Goal: Task Accomplishment & Management: Manage account settings

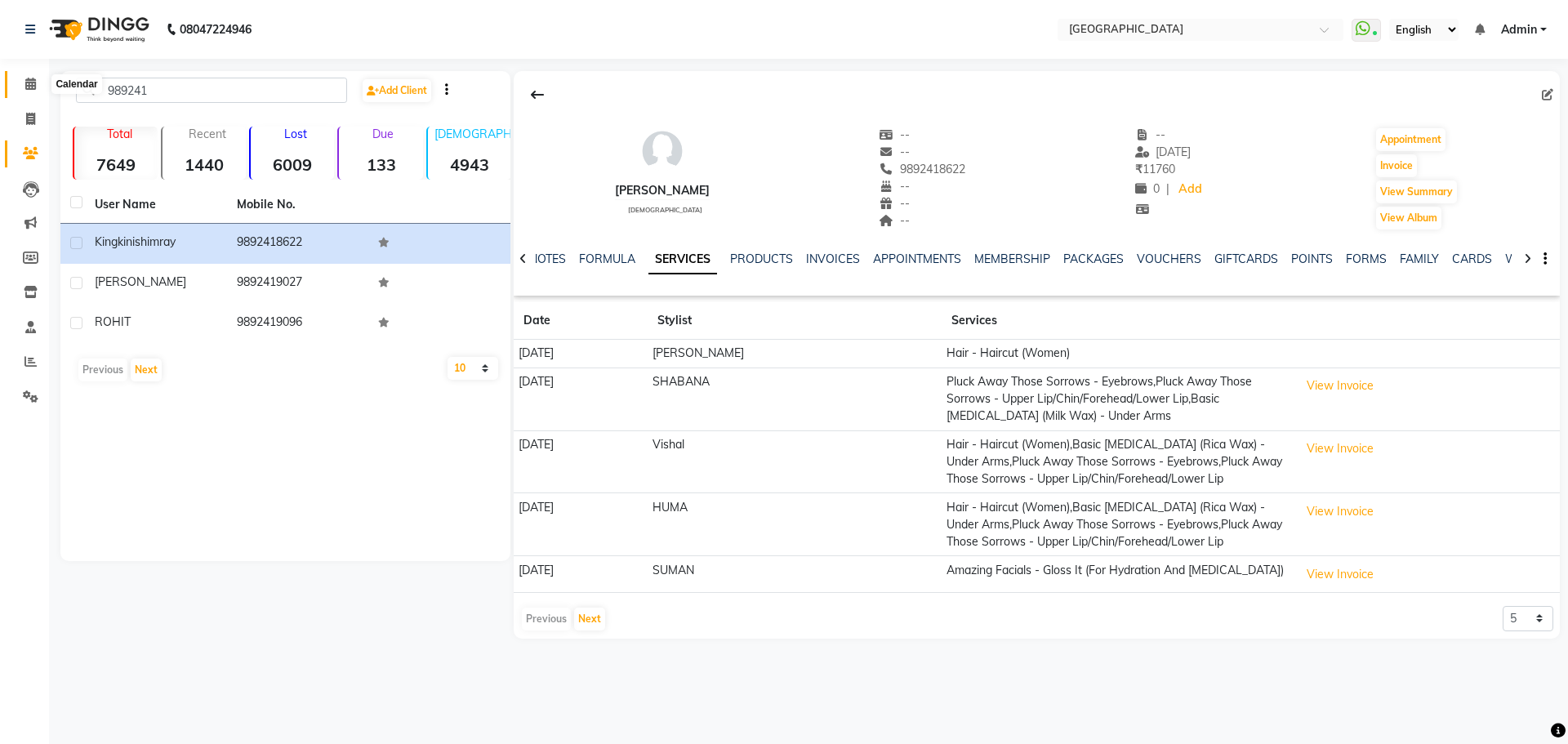
click at [28, 83] on icon at bounding box center [30, 83] width 11 height 12
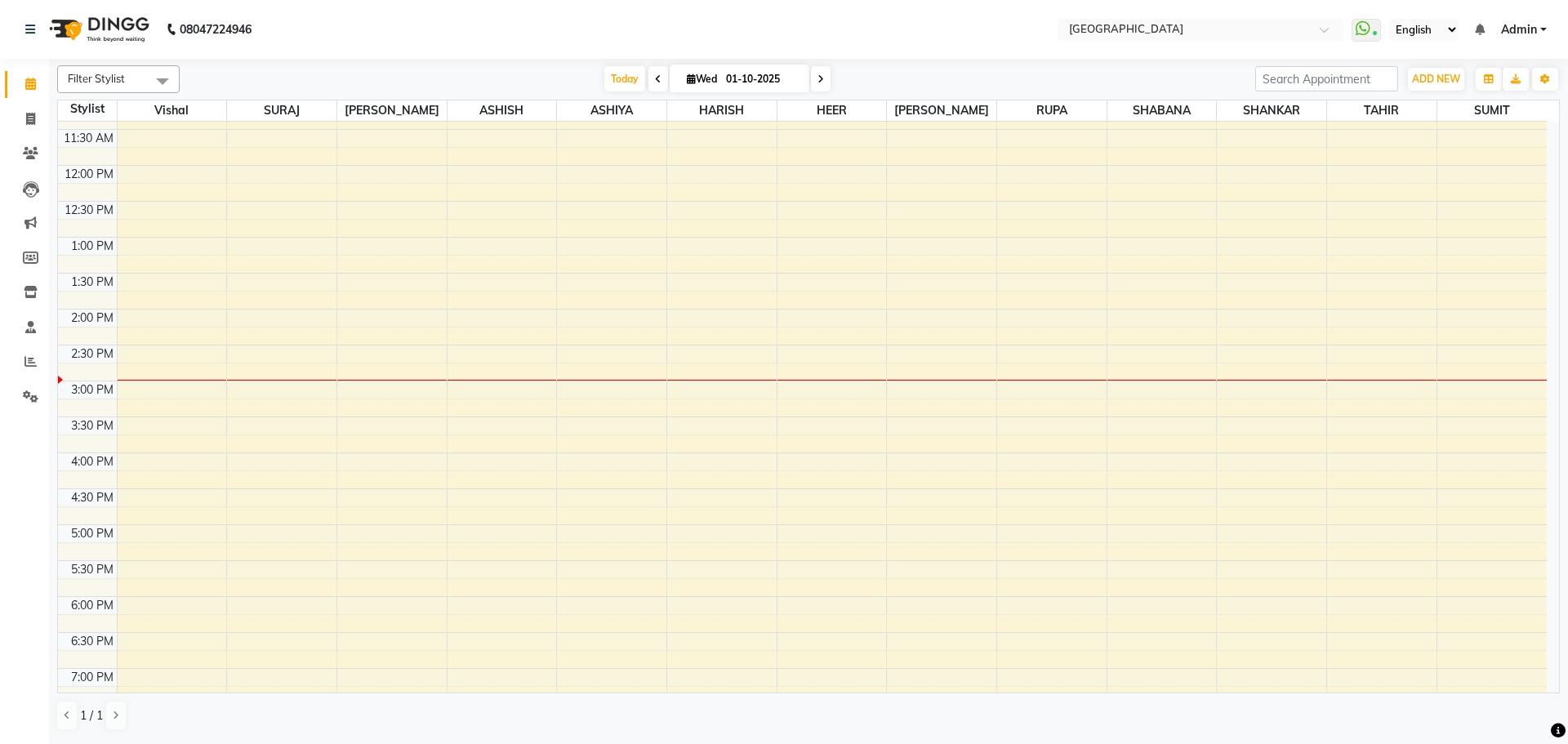
scroll to position [245, 0]
click at [599, 322] on div "8:00 AM 8:30 AM 9:00 AM 9:30 AM 10:00 AM 10:30 AM 11:00 AM 11:30 AM 12:00 PM 12…" at bounding box center [802, 451] width 1489 height 1149
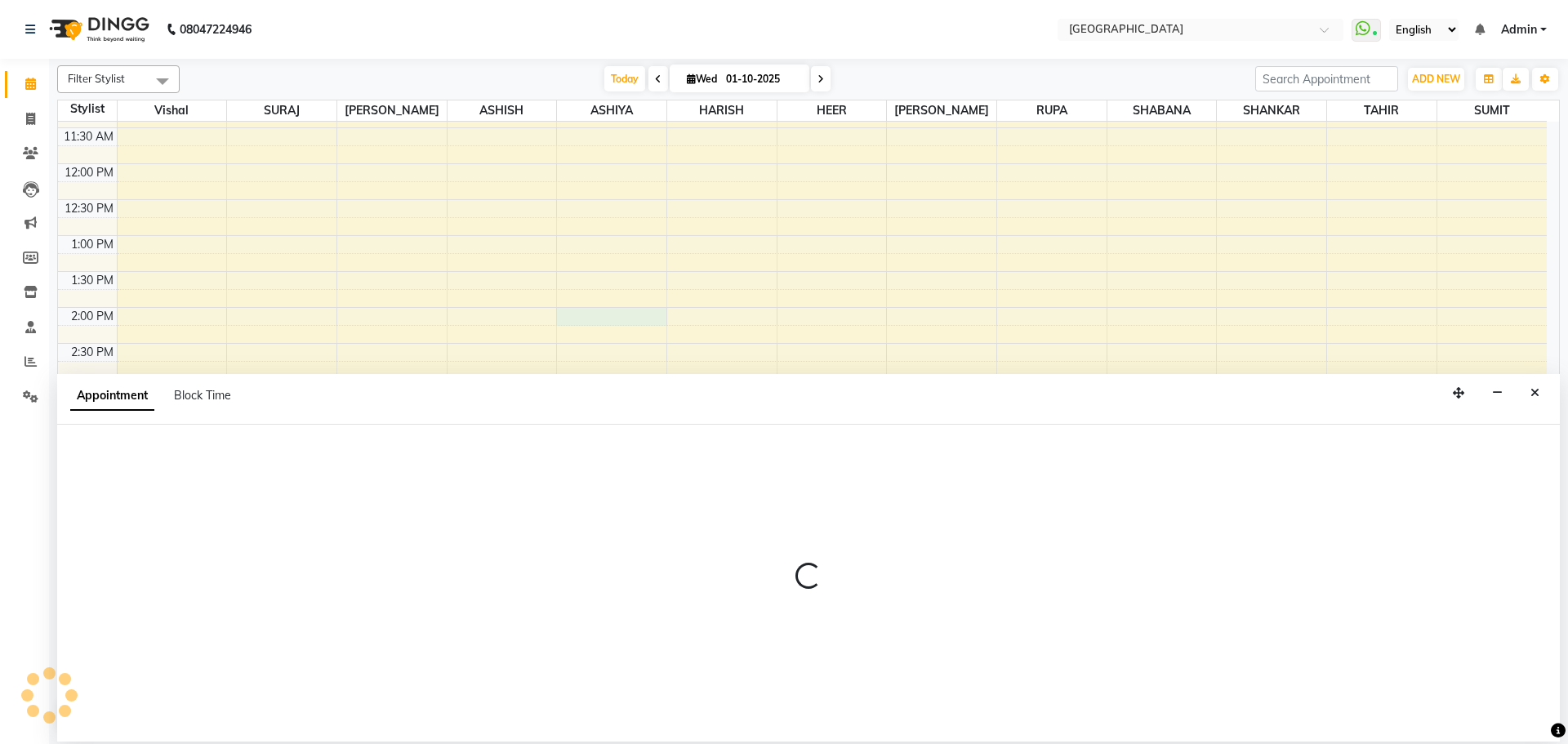
select select "82363"
select select "840"
select select "tentative"
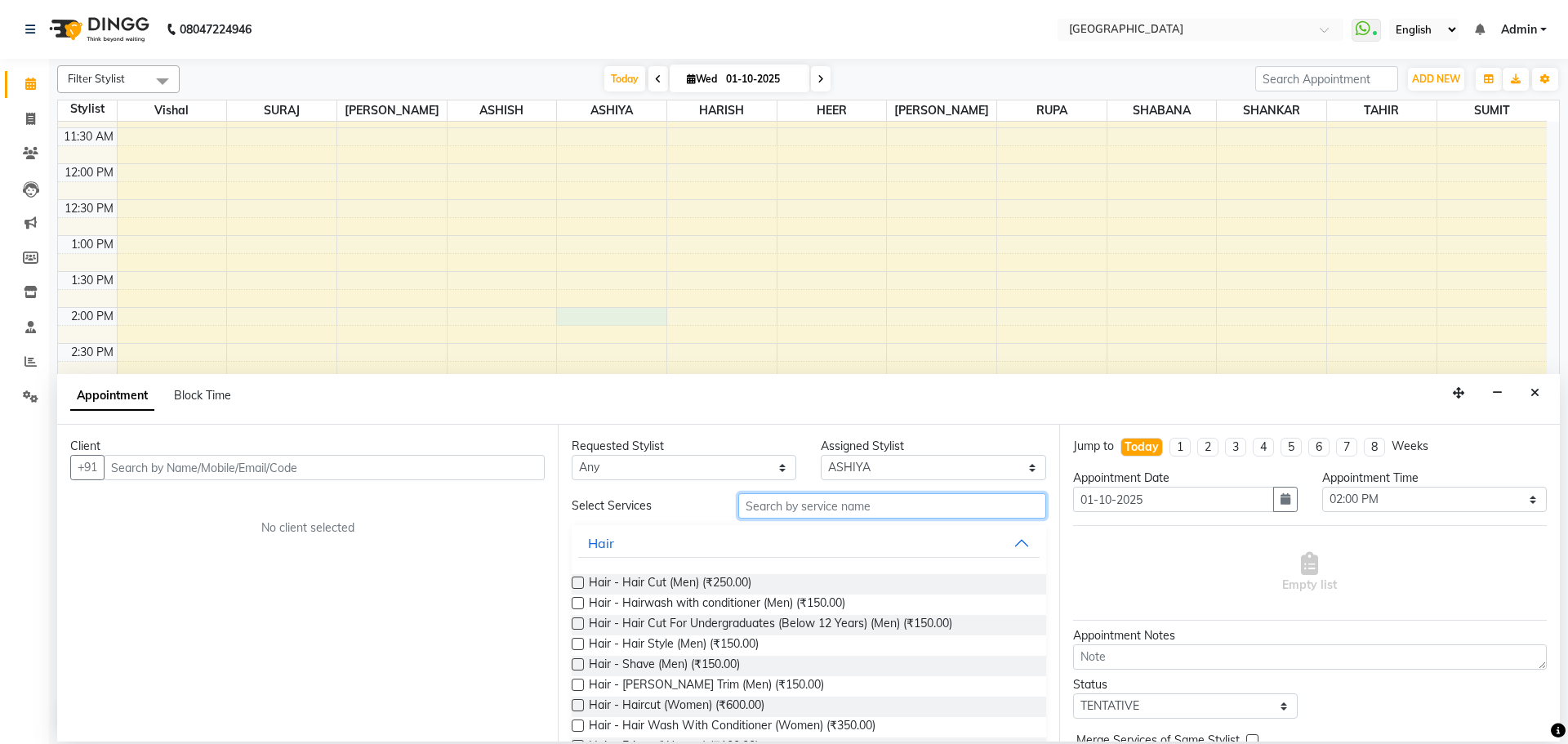
click at [771, 507] on input "text" at bounding box center [892, 506] width 308 height 25
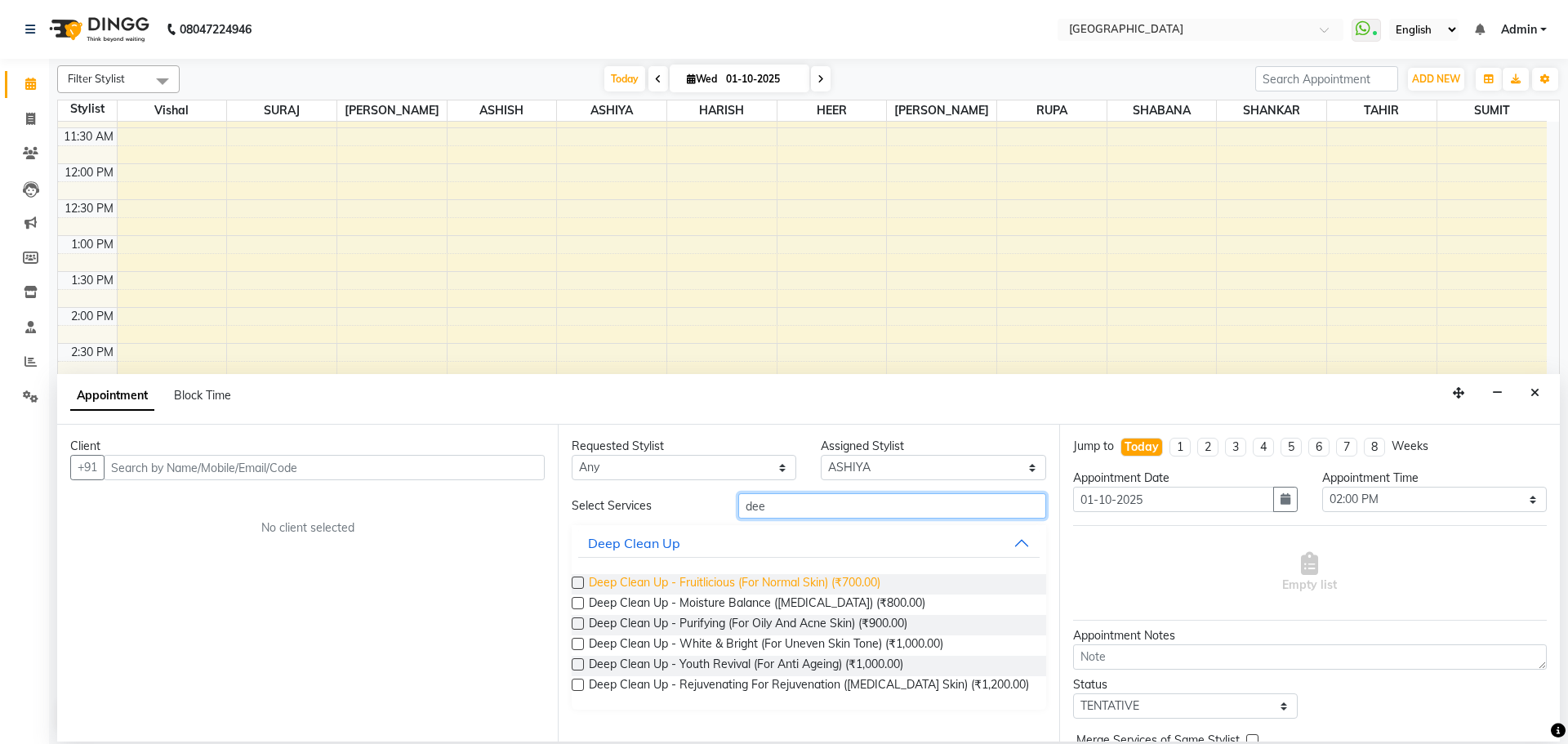
type input "dee"
click at [833, 581] on span "Deep Clean Up - Fruitlicious (For Normal Skin) (₹700.00)" at bounding box center [734, 584] width 292 height 21
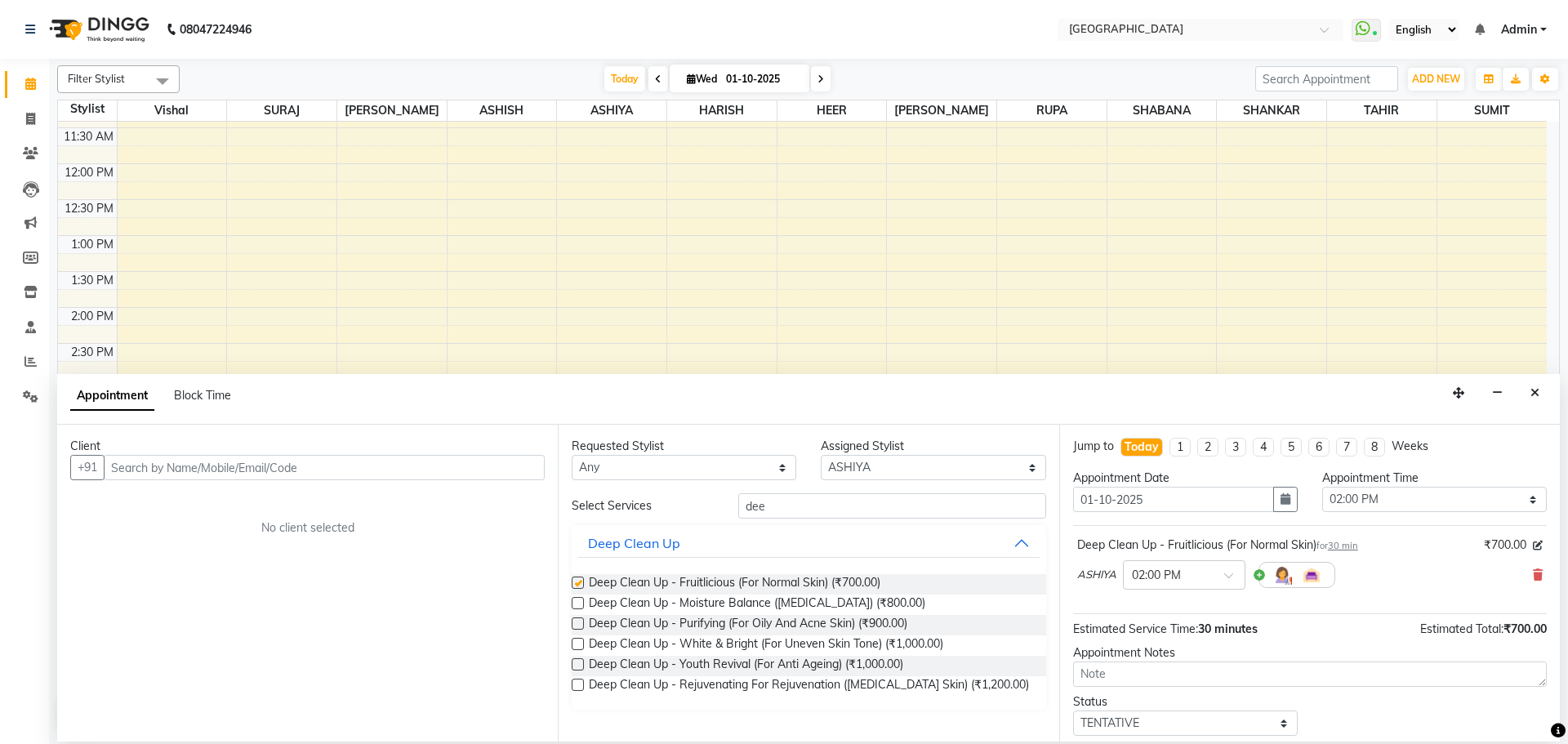
checkbox input "false"
click at [479, 471] on input "text" at bounding box center [324, 467] width 441 height 25
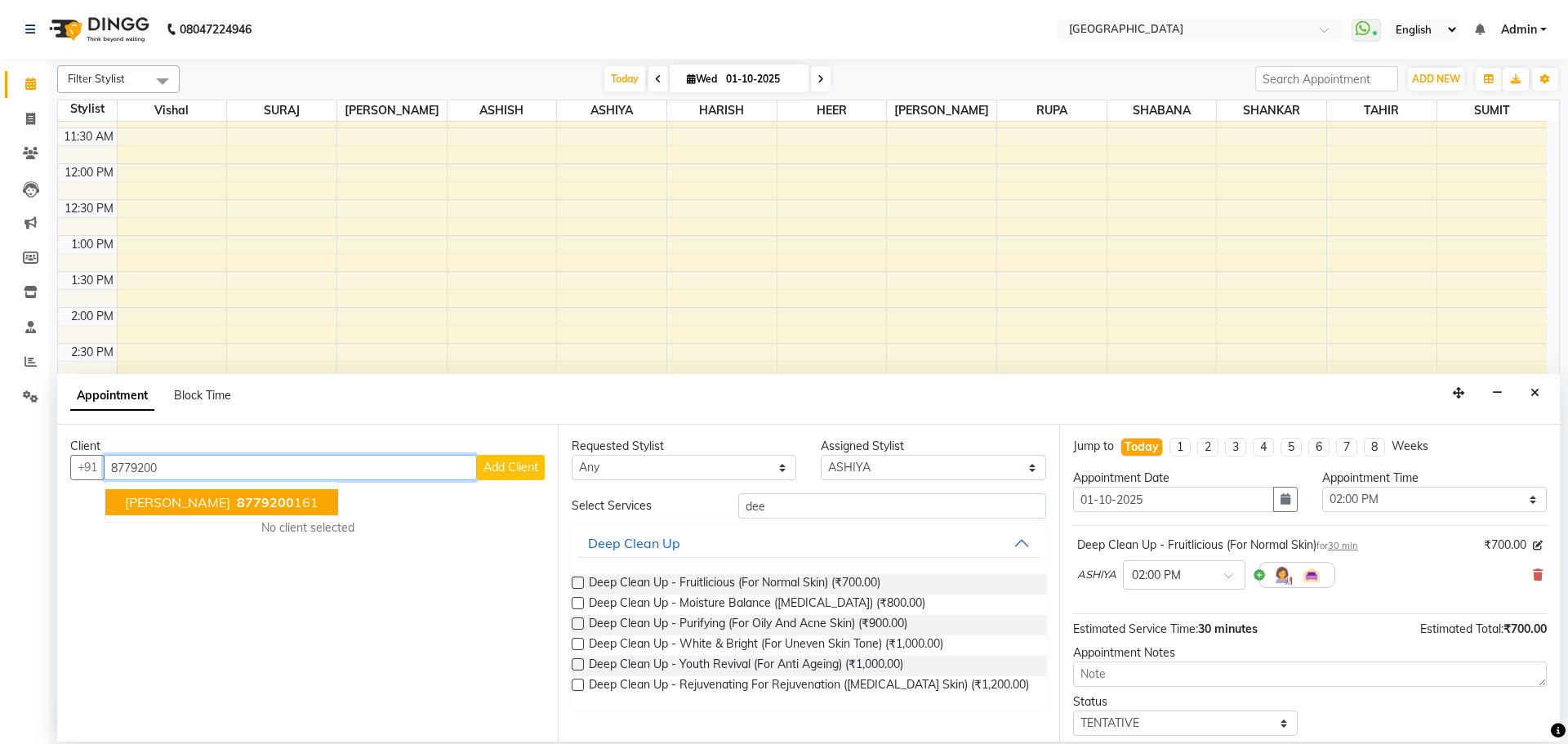
click at [223, 497] on span "[PERSON_NAME]" at bounding box center [177, 502] width 105 height 17
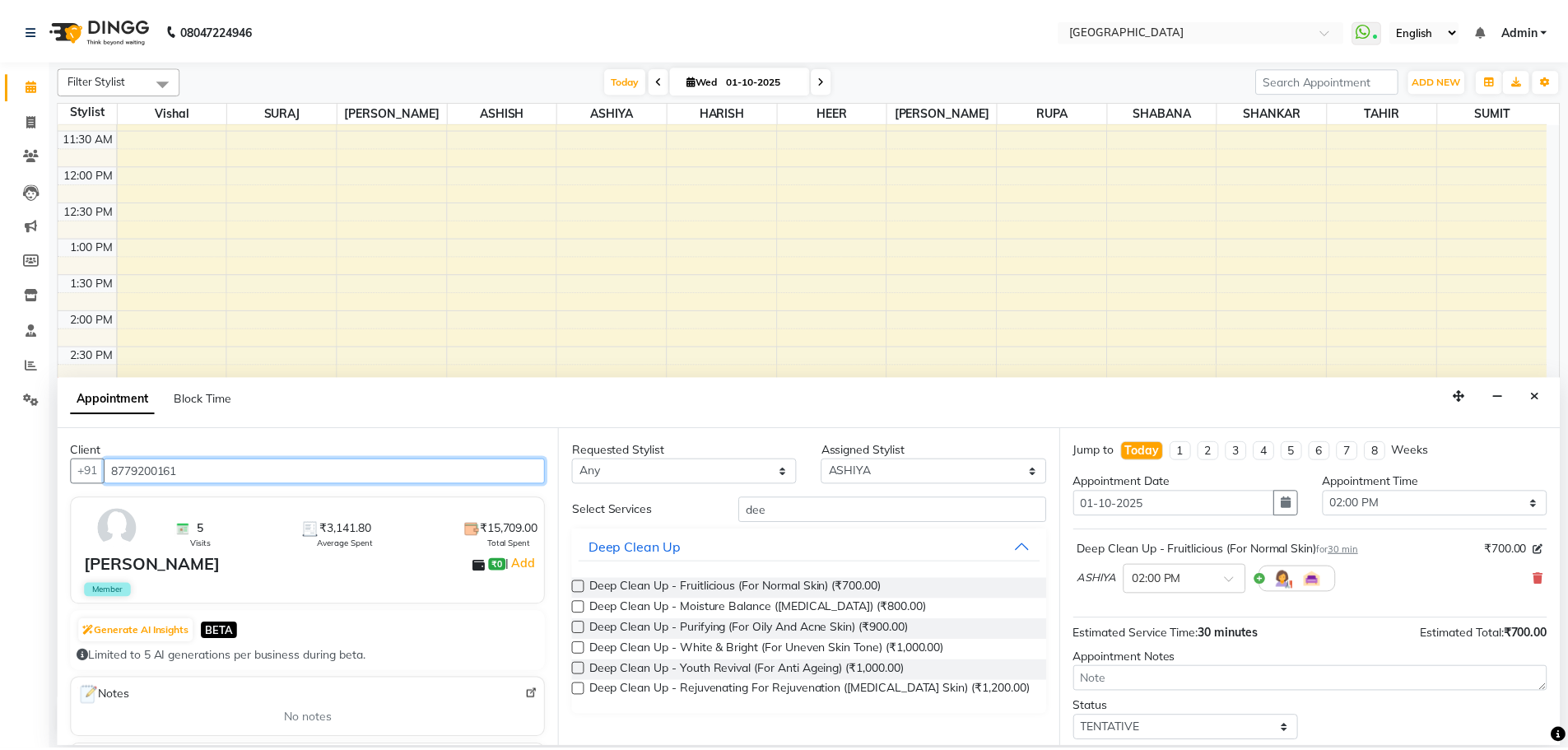
scroll to position [98, 0]
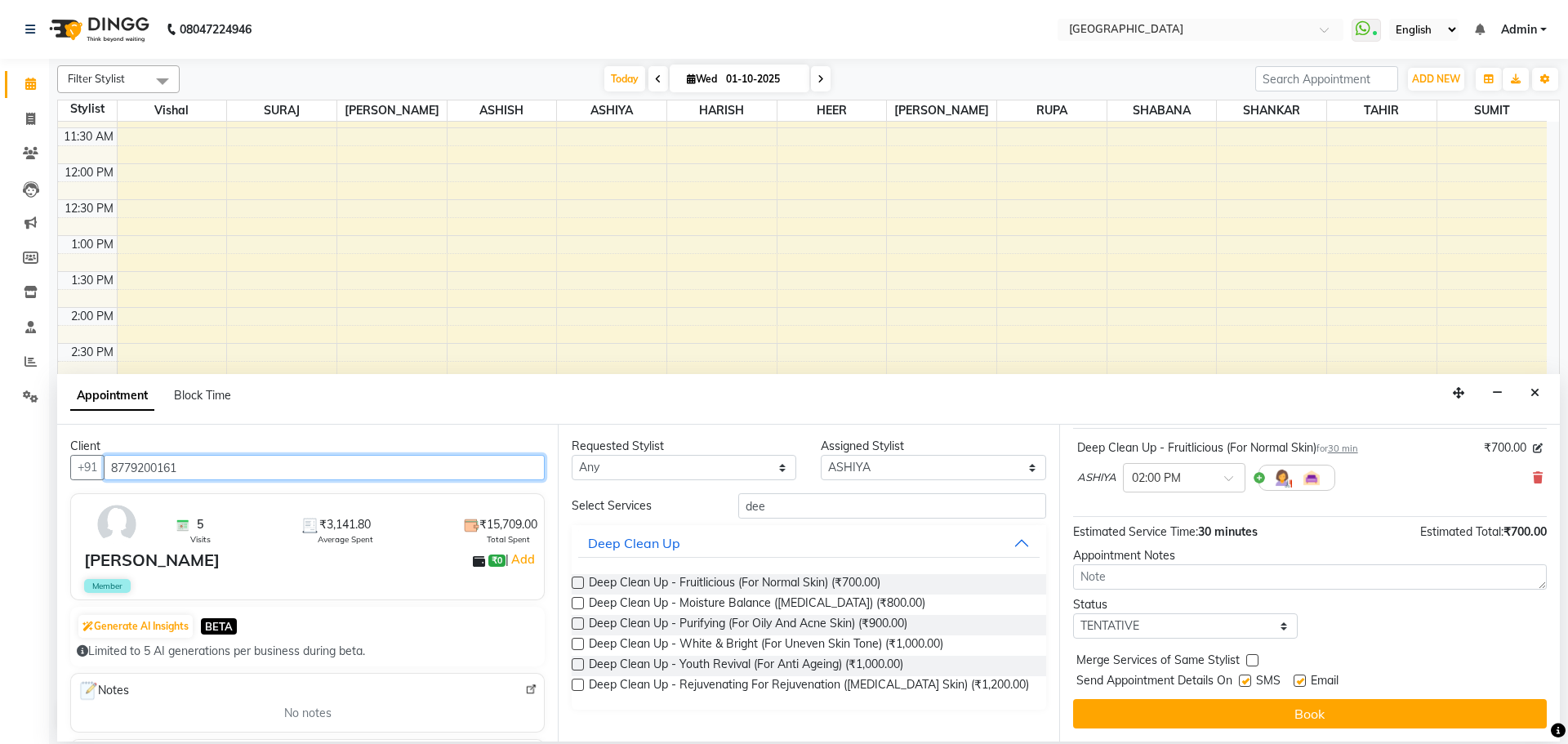
type input "8779200161"
click at [1203, 626] on select "Select TENTATIVE CONFIRM CHECK-IN UPCOMING" at bounding box center [1185, 626] width 224 height 25
select select "confirm booking"
click at [1073, 614] on select "Select TENTATIVE CONFIRM CHECK-IN UPCOMING" at bounding box center [1185, 626] width 224 height 25
click at [1253, 659] on label at bounding box center [1252, 660] width 12 height 12
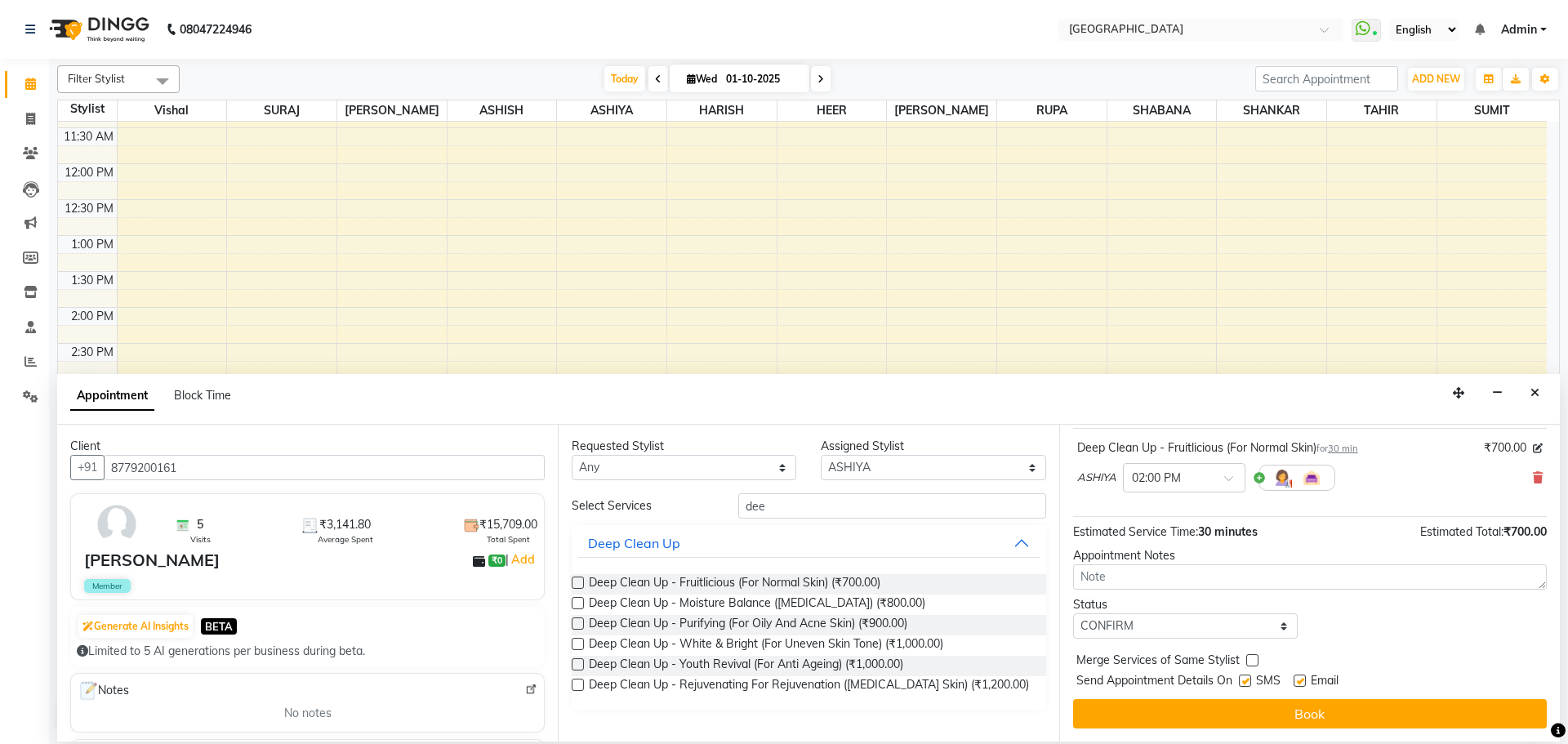
click at [1253, 659] on input "checkbox" at bounding box center [1252, 662] width 11 height 11
checkbox input "true"
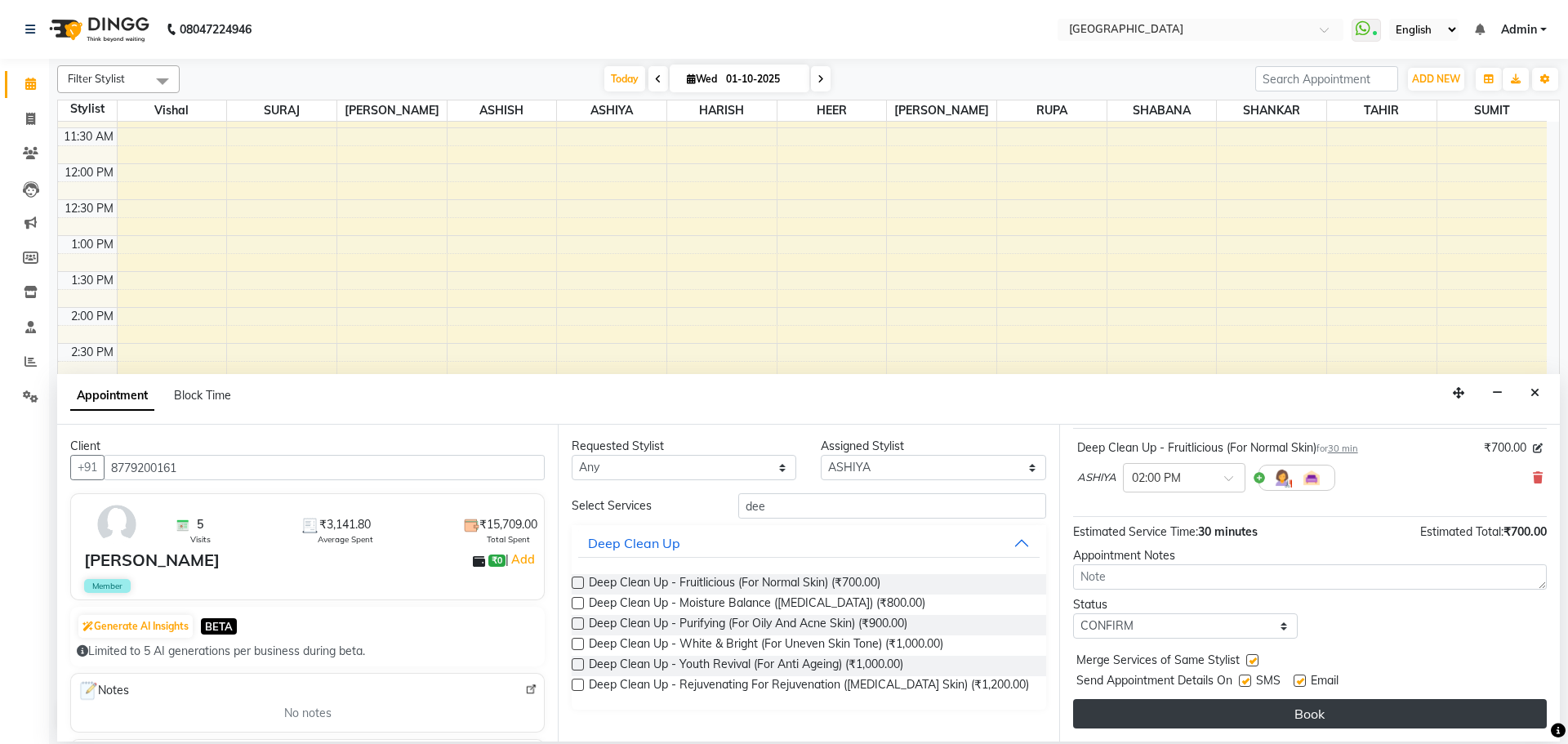
click at [1324, 722] on button "Book" at bounding box center [1310, 713] width 473 height 29
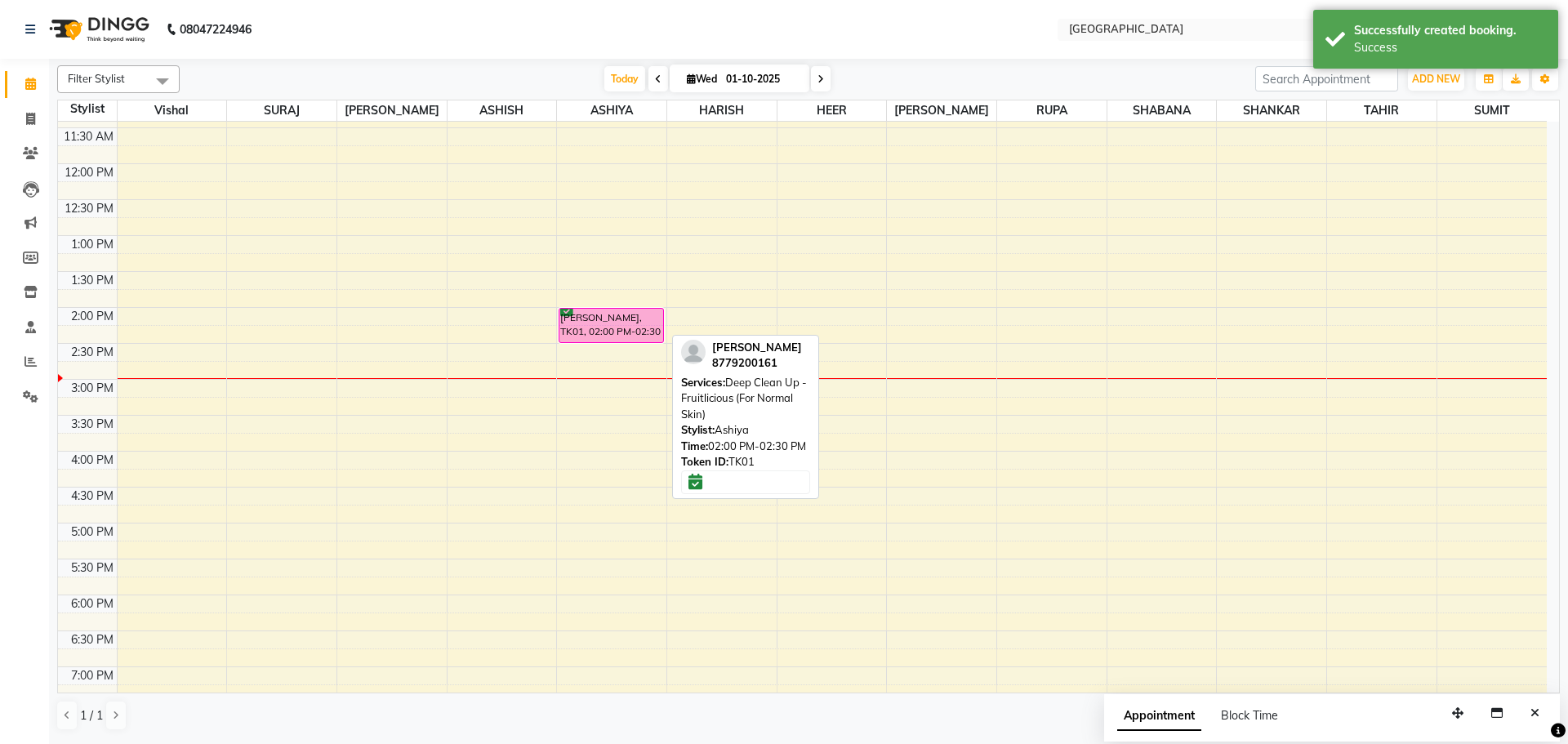
click at [590, 322] on div "[PERSON_NAME], TK01, 02:00 PM-02:30 PM, Deep Clean Up - Fruitlicious (For Norma…" at bounding box center [611, 326] width 103 height 33
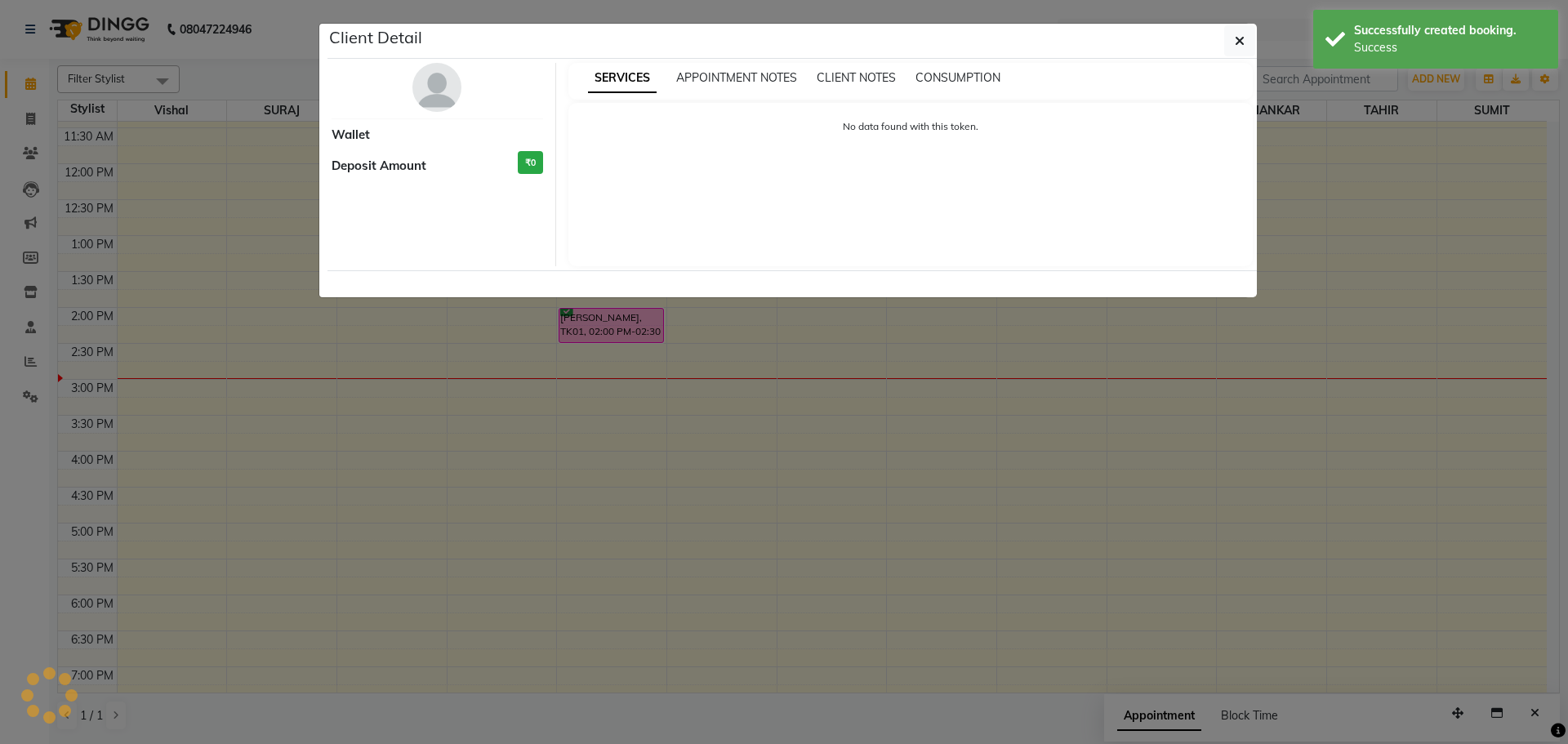
select select "6"
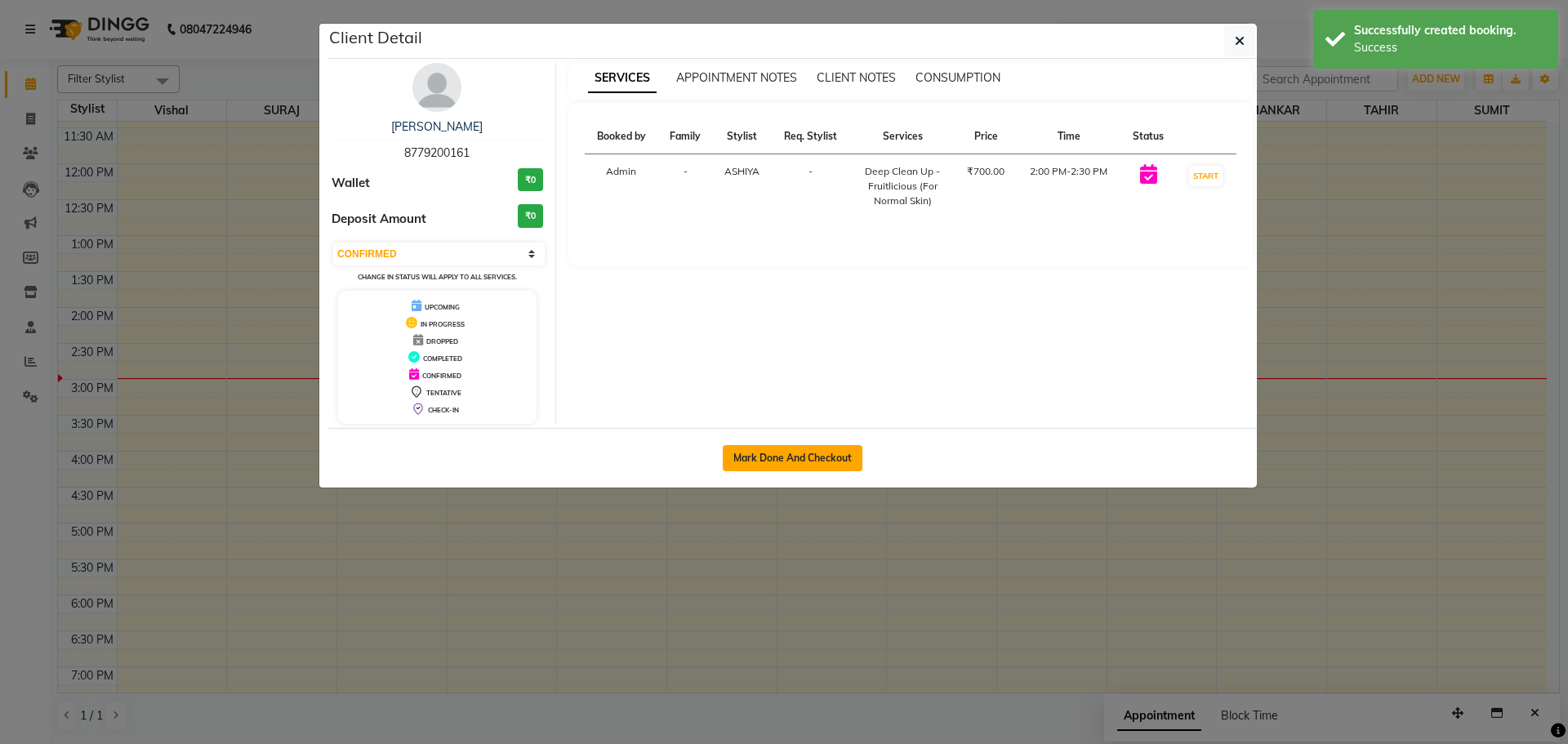
click at [794, 457] on button "Mark Done And Checkout" at bounding box center [792, 458] width 140 height 26
select select "508"
select select "service"
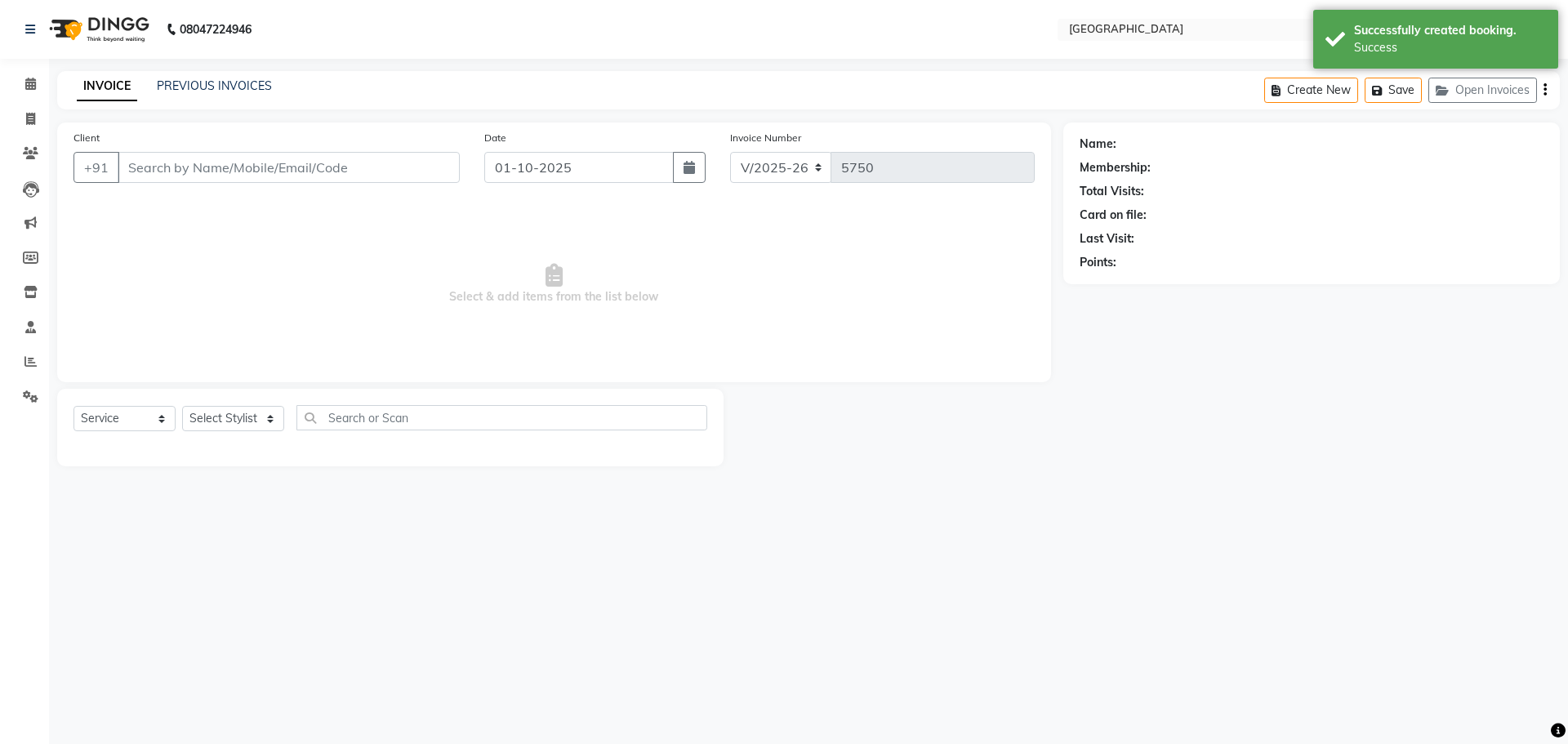
type input "8779200161"
select select "82363"
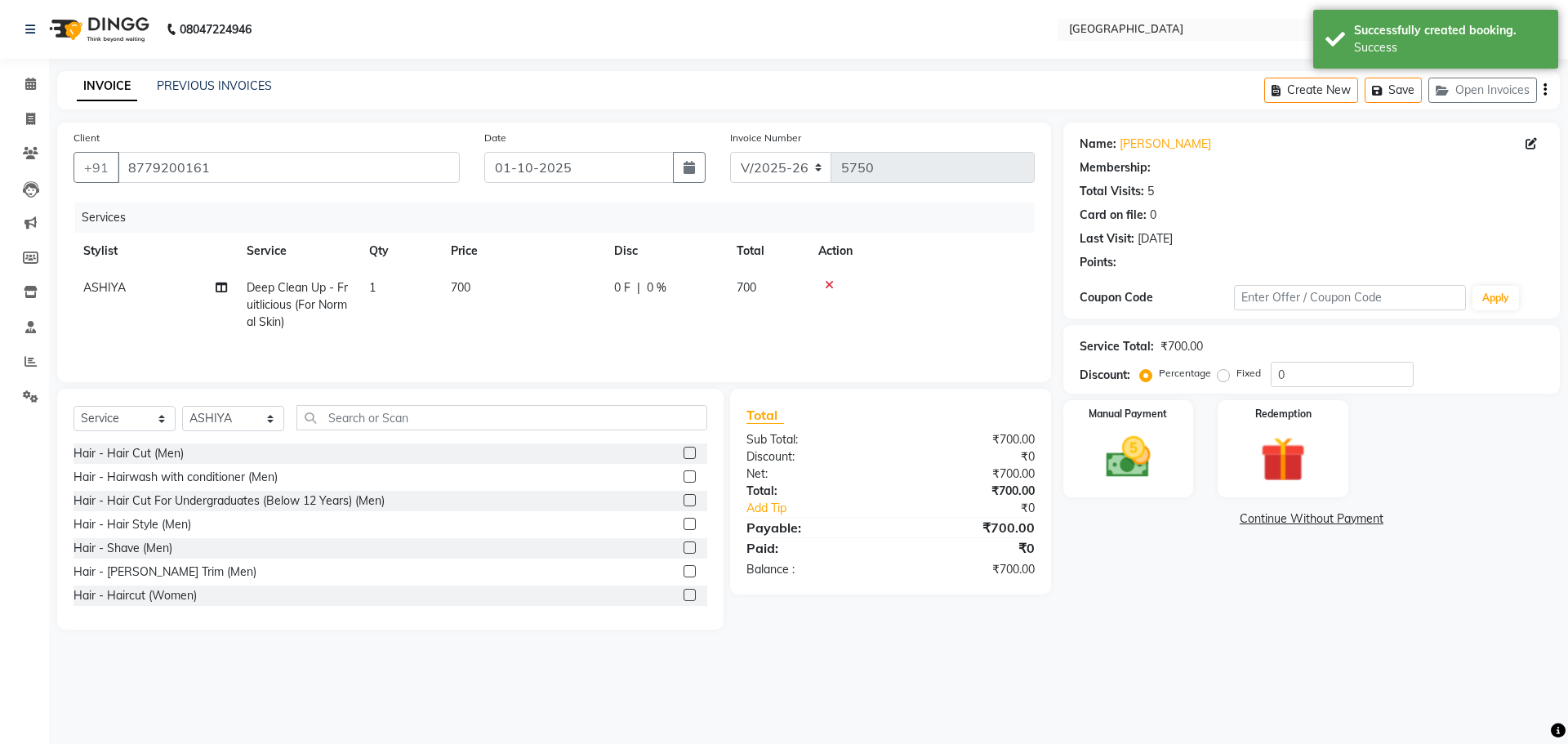
type input "20"
select select "1: Object"
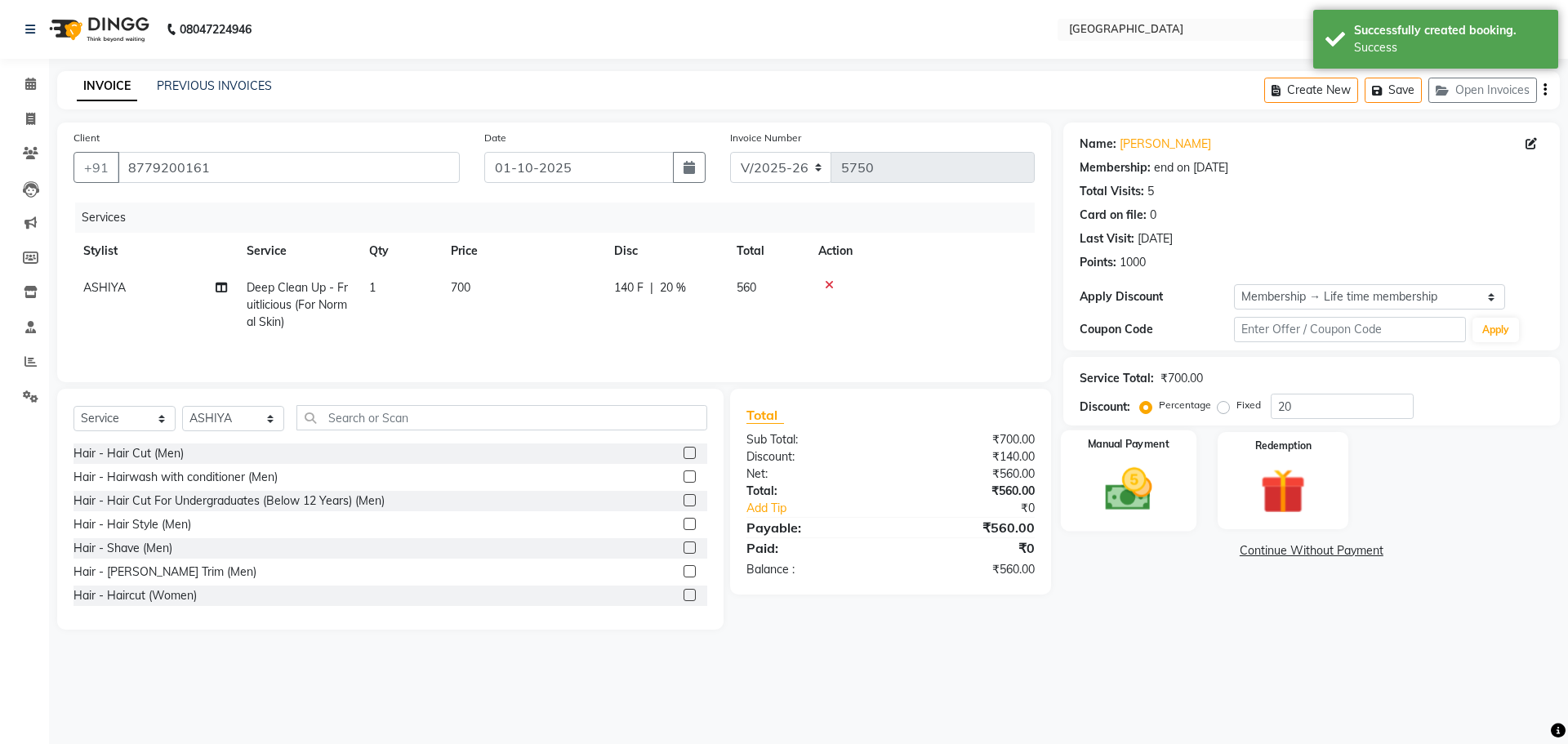
click at [1132, 497] on img at bounding box center [1128, 489] width 76 height 54
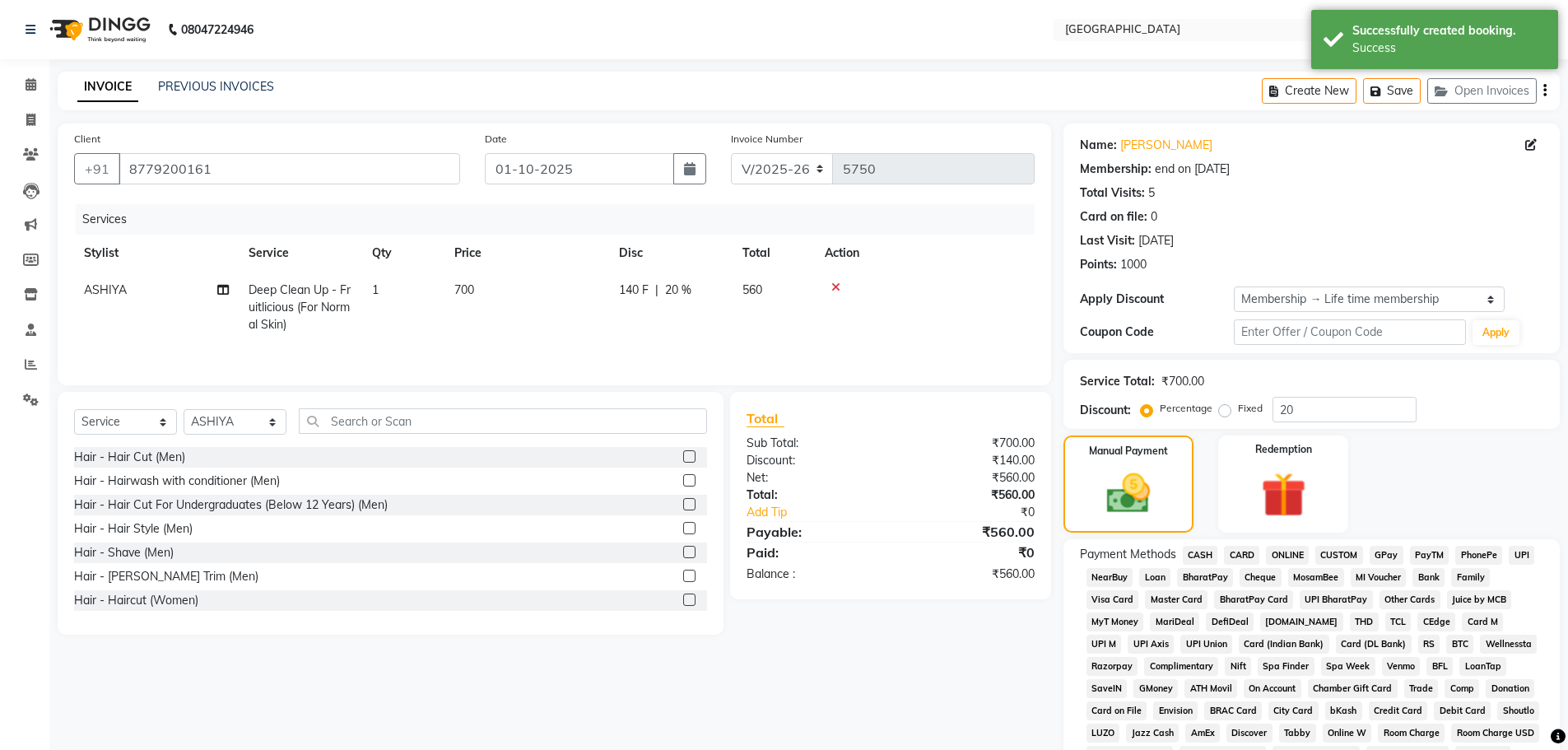
click at [1378, 556] on span "GPay" at bounding box center [1386, 555] width 33 height 19
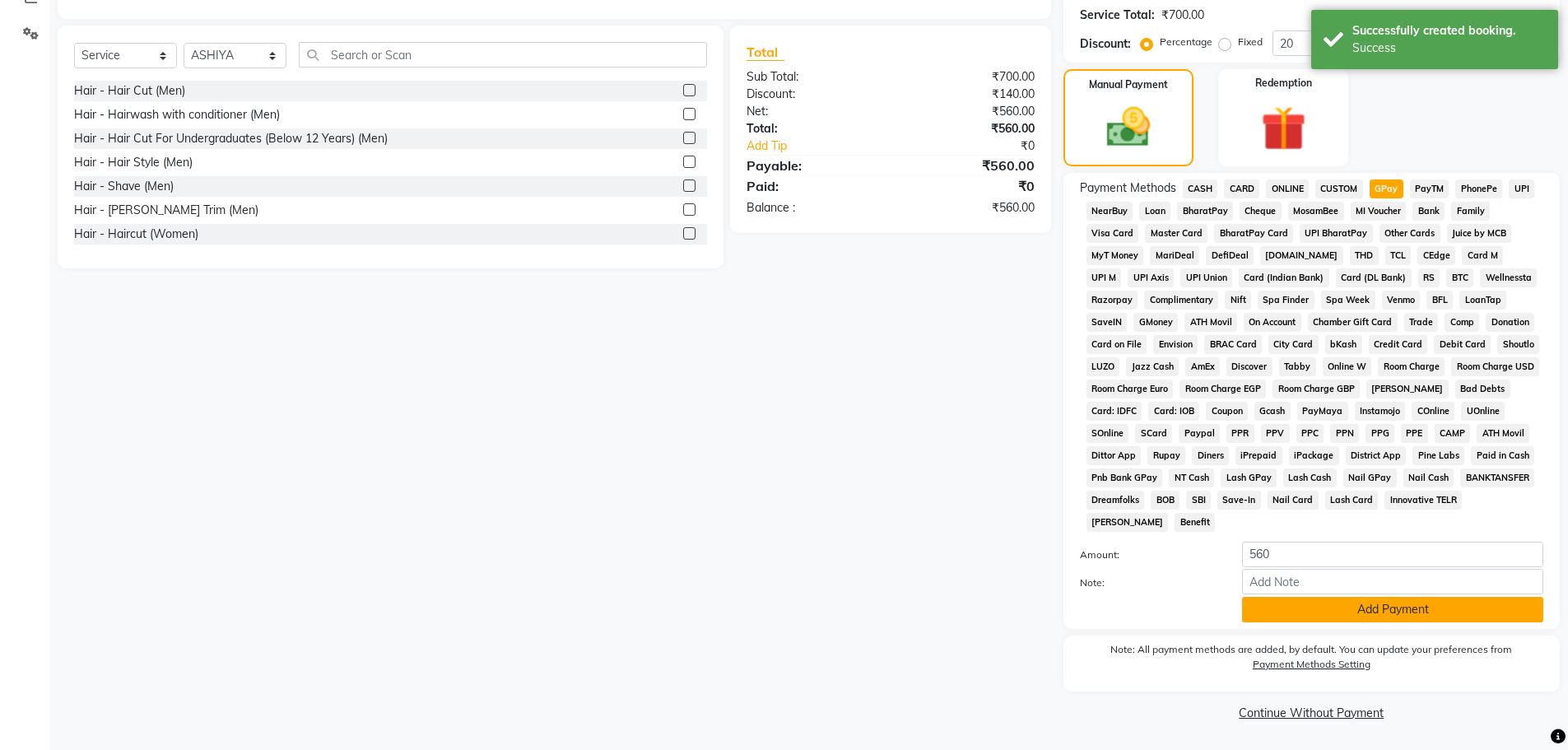
click at [1369, 614] on button "Add Payment" at bounding box center [1392, 609] width 301 height 25
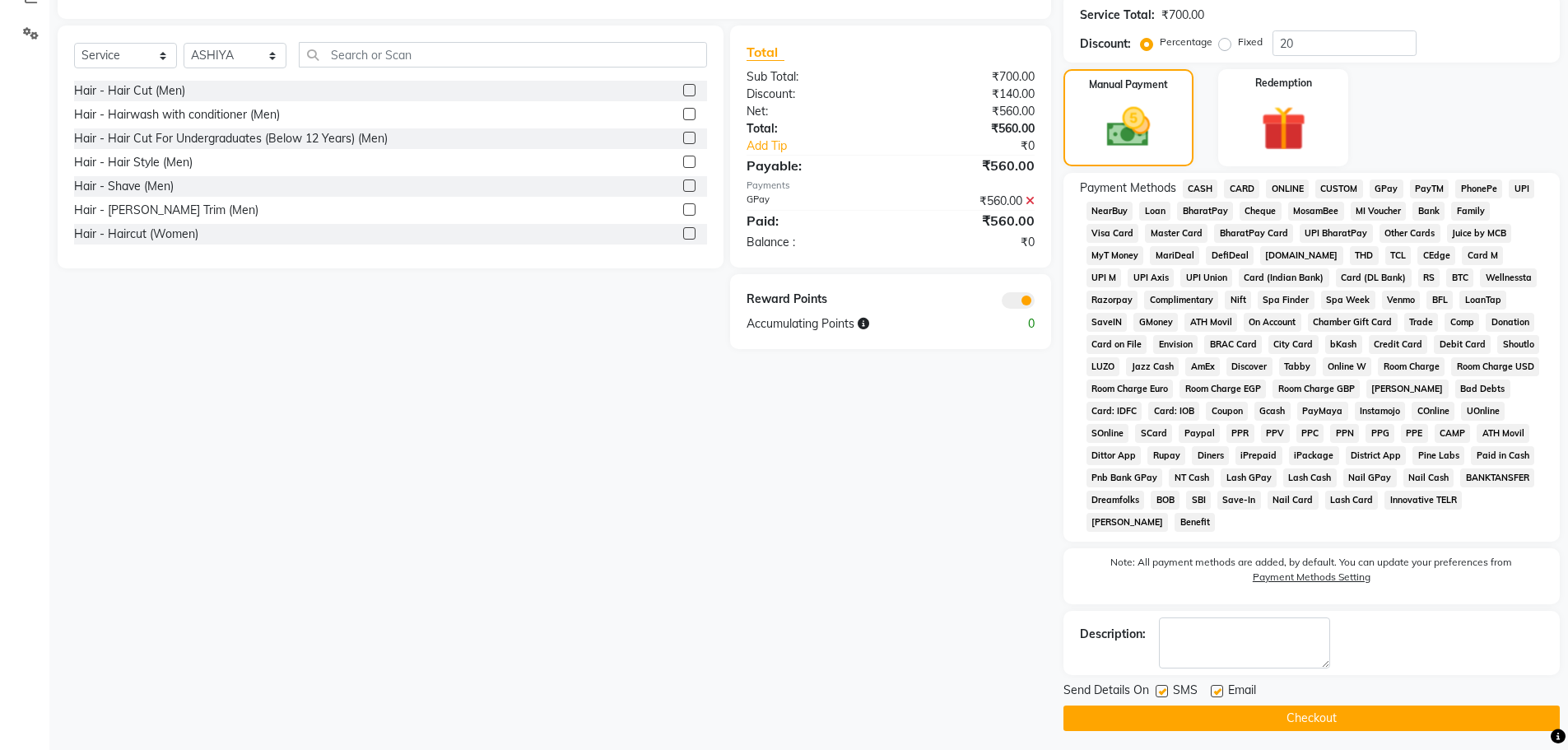
click at [1325, 718] on button "Checkout" at bounding box center [1311, 718] width 496 height 25
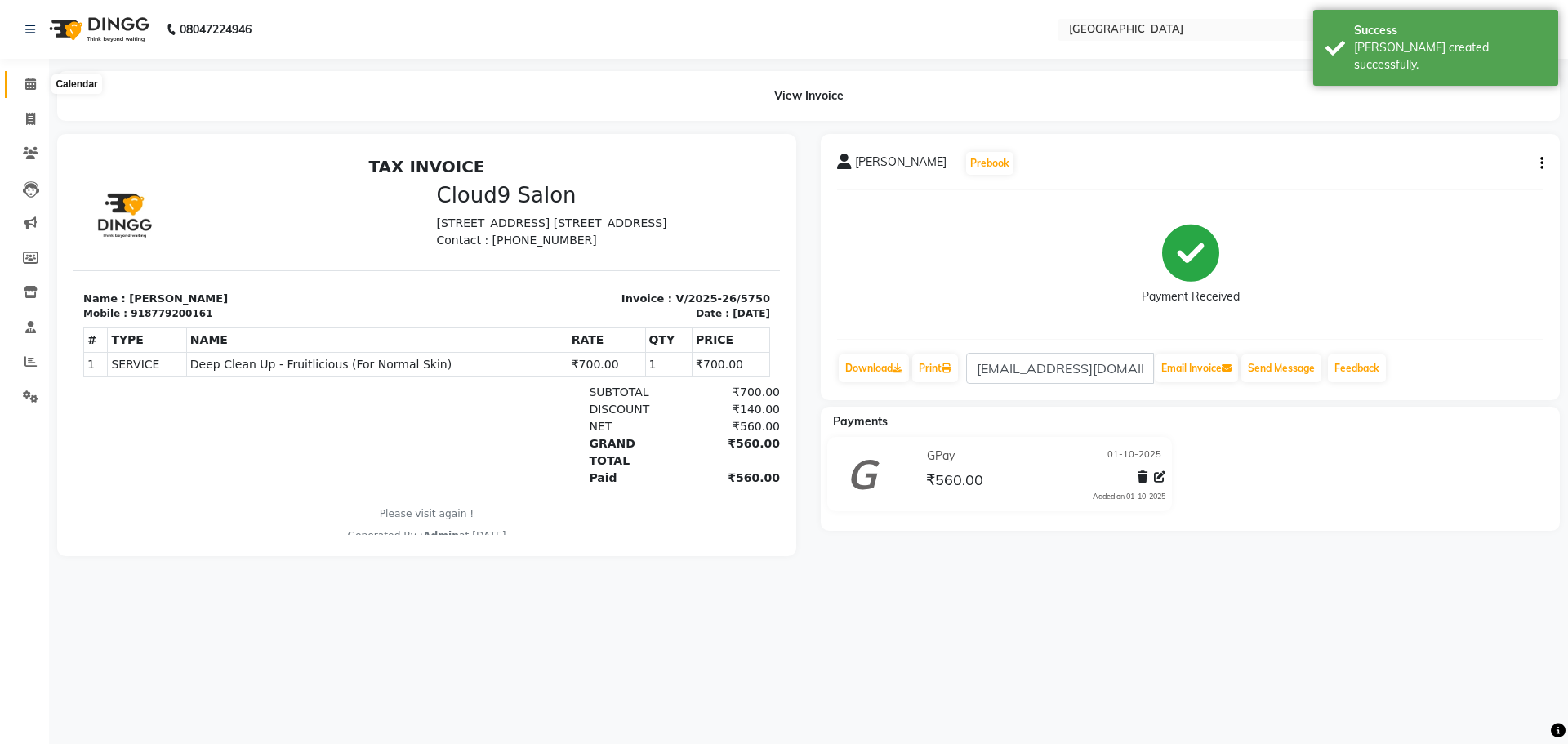
drag, startPoint x: 32, startPoint y: 88, endPoint x: 59, endPoint y: 2, distance: 90.1
click at [32, 88] on icon at bounding box center [30, 83] width 11 height 12
